Goal: Check status: Check status

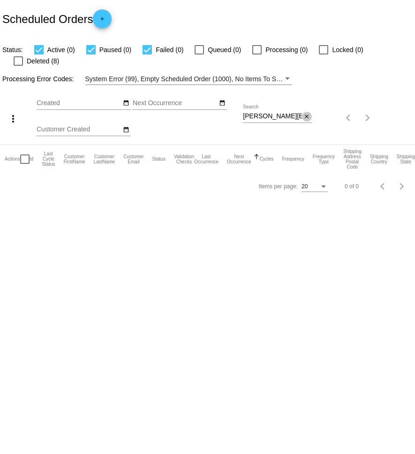
click at [309, 113] on mat-icon "close" at bounding box center [307, 117] width 7 height 8
click at [222, 99] on mat-icon "date_range" at bounding box center [222, 103] width 7 height 8
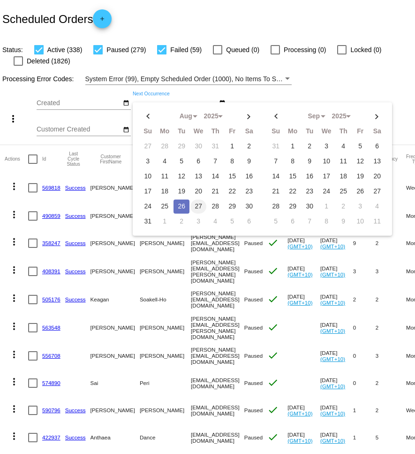
drag, startPoint x: 186, startPoint y: 206, endPoint x: 193, endPoint y: 206, distance: 7.6
click at [186, 206] on td "26" at bounding box center [182, 206] width 16 height 14
click at [196, 206] on td "27" at bounding box center [199, 206] width 16 height 14
type input "[DATE] - [DATE]"
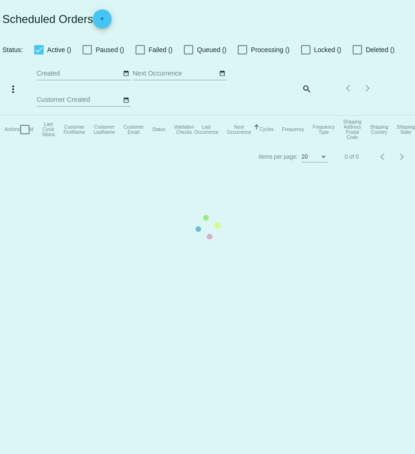
checkbox input "true"
type input "[DATE] - [DATE]"
